Goal: Task Accomplishment & Management: Manage account settings

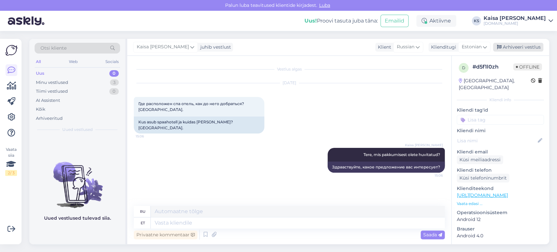
click at [529, 48] on div "Arhiveeri vestlus" at bounding box center [518, 47] width 50 height 9
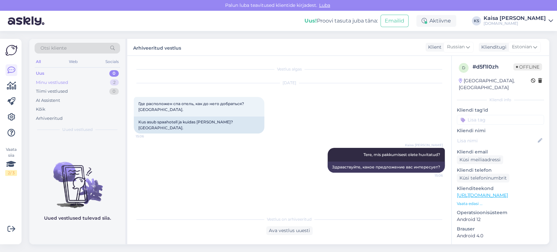
click at [107, 82] on div "Minu vestlused 2" at bounding box center [78, 82] width 86 height 9
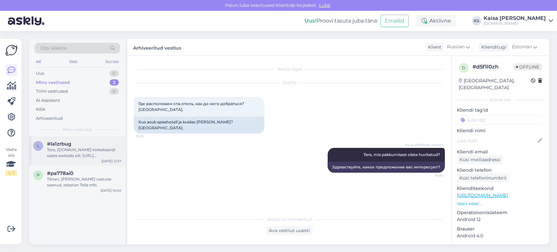
click at [87, 154] on div "Tere, Hookusbookus.com kinkekaardi saate soetada siit: https://hookusbookus.com…" at bounding box center [84, 153] width 74 height 12
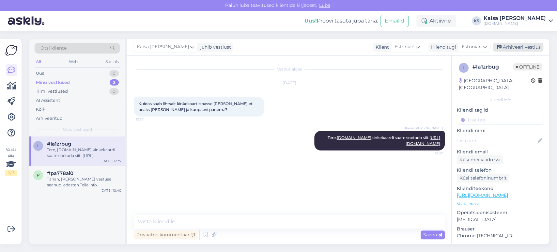
click at [534, 45] on div "Arhiveeri vestlus" at bounding box center [518, 47] width 50 height 9
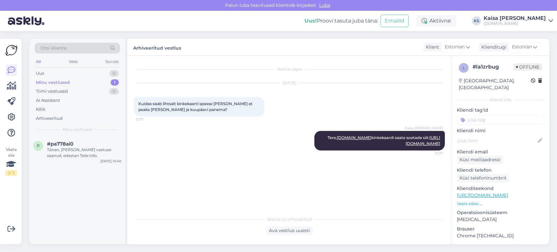
click at [507, 20] on div "Kaisa Karmen Selke" at bounding box center [515, 18] width 62 height 5
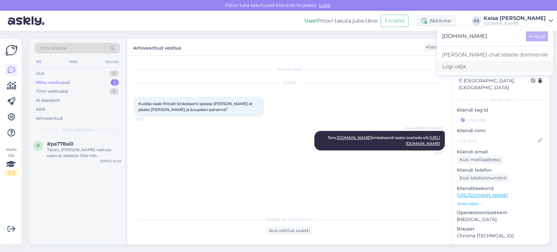
click at [488, 70] on div "Logi välja" at bounding box center [495, 67] width 116 height 12
